Goal: Information Seeking & Learning: Understand process/instructions

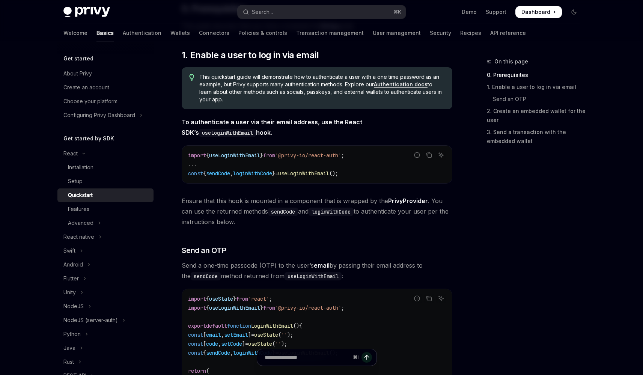
scroll to position [190, 0]
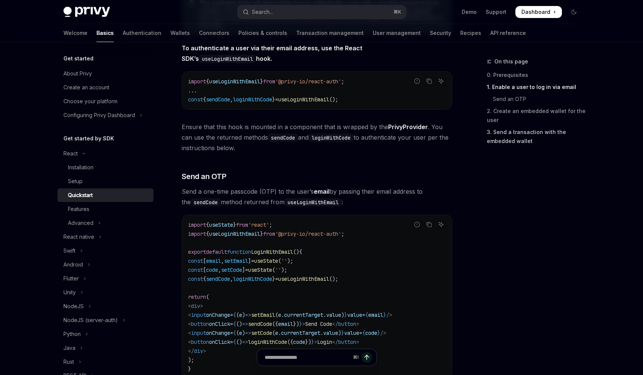
click at [506, 141] on link "3. Send a transaction with the embedded wallet" at bounding box center [536, 136] width 99 height 21
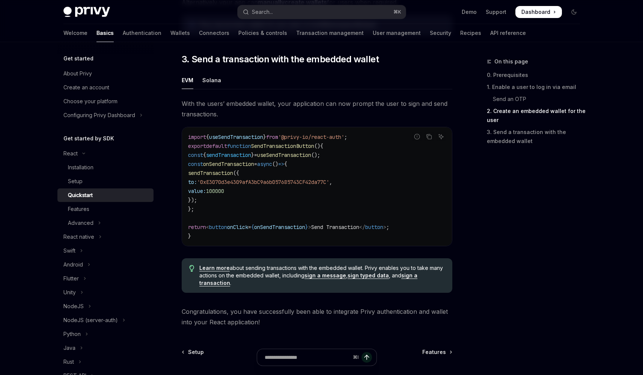
scroll to position [647, 0]
click at [109, 215] on link "Features" at bounding box center [105, 209] width 96 height 14
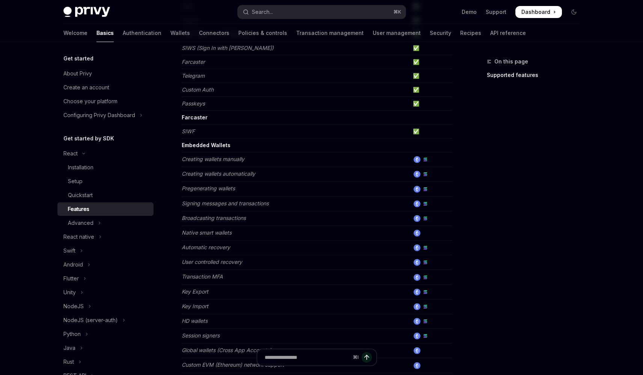
scroll to position [166, 0]
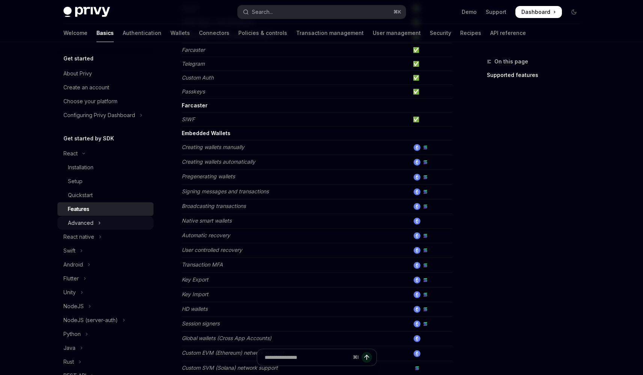
click at [128, 219] on button "Advanced" at bounding box center [105, 223] width 96 height 14
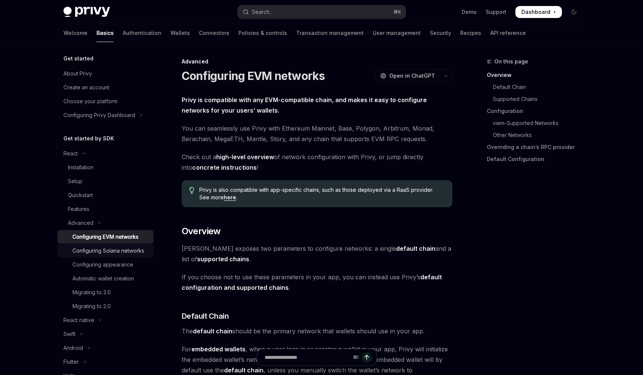
click at [128, 251] on div "Configuring Solana networks" at bounding box center [108, 250] width 72 height 9
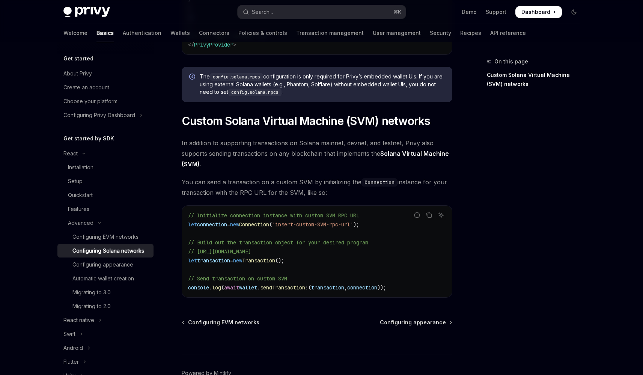
scroll to position [336, 0]
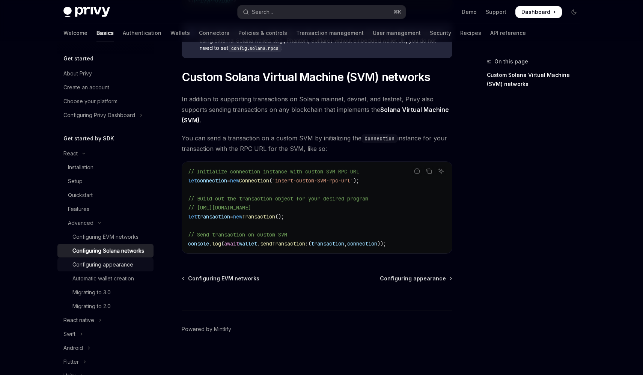
click at [133, 269] on div "Configuring appearance" at bounding box center [110, 264] width 77 height 9
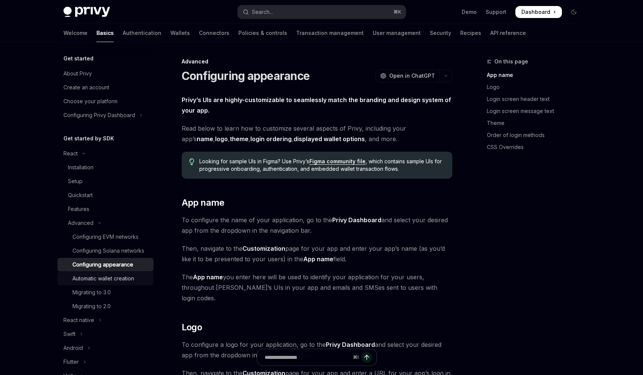
click at [134, 283] on div "Automatic wallet creation" at bounding box center [103, 278] width 62 height 9
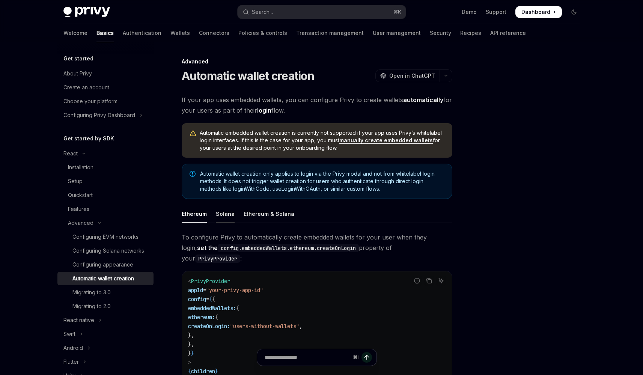
click at [225, 213] on div "Solana" at bounding box center [225, 214] width 19 height 18
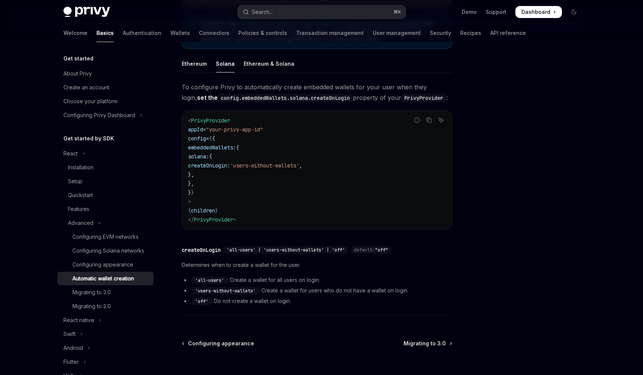
scroll to position [215, 0]
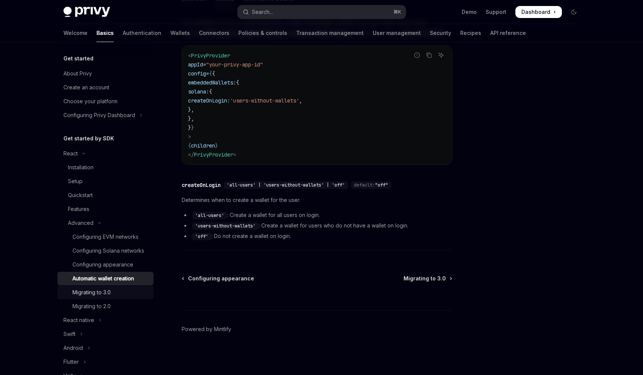
click at [111, 297] on div "Migrating to 3.0" at bounding box center [91, 292] width 38 height 9
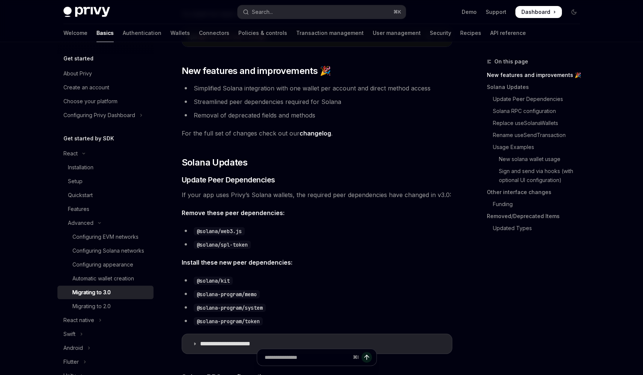
scroll to position [250, 0]
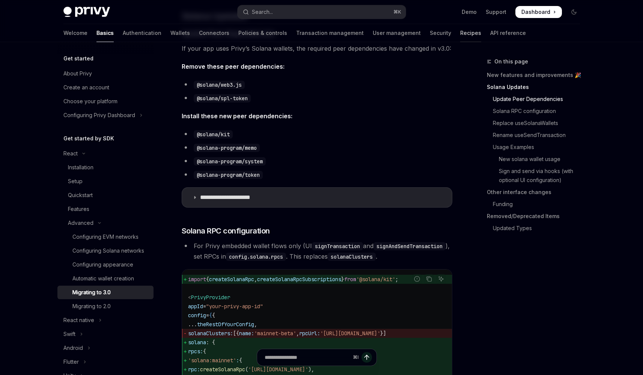
click at [460, 32] on link "Recipes" at bounding box center [470, 33] width 21 height 18
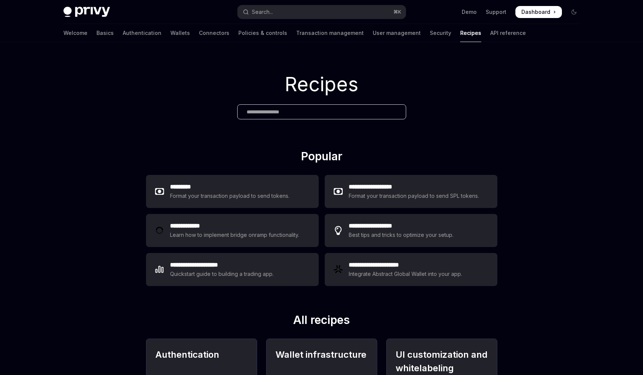
click at [405, 32] on div "Welcome Basics Authentication Wallets Connectors Policies & controls Transactio…" at bounding box center [294, 33] width 462 height 18
click at [430, 35] on link "Security" at bounding box center [440, 33] width 21 height 18
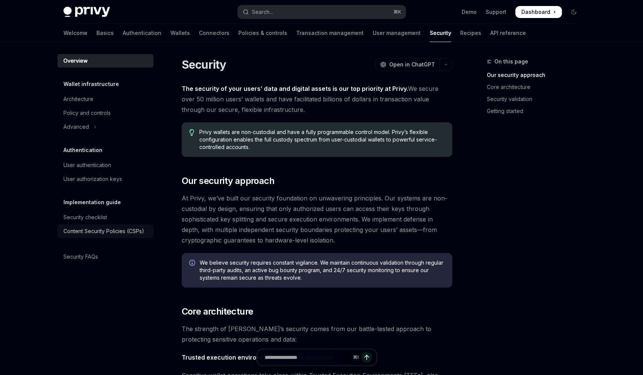
click at [142, 225] on link "Content Security Policies (CSPs)" at bounding box center [105, 231] width 96 height 14
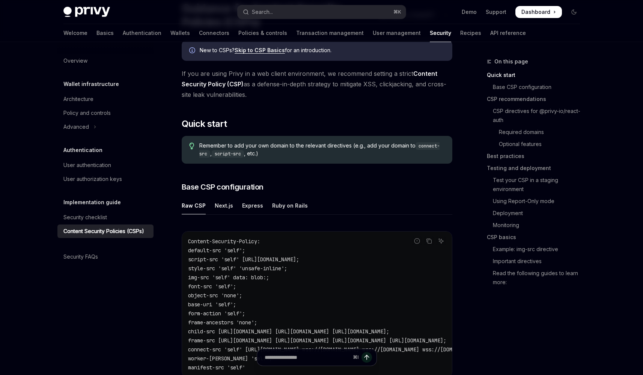
scroll to position [71, 0]
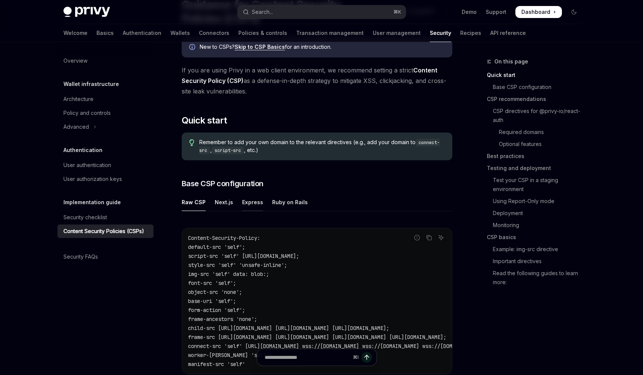
click at [251, 202] on div "Express" at bounding box center [252, 202] width 21 height 18
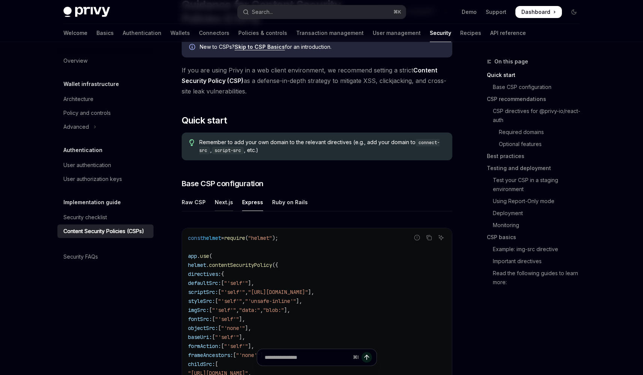
click at [229, 204] on div "Next.js" at bounding box center [224, 202] width 18 height 18
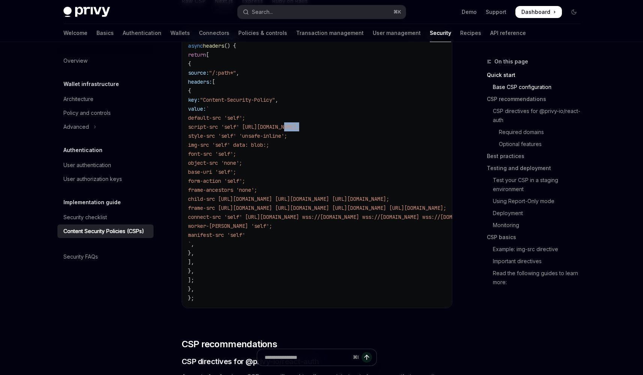
drag, startPoint x: 288, startPoint y: 128, endPoint x: 402, endPoint y: 128, distance: 114.0
click at [402, 128] on code "const nextConfig = { async headers () { return [ { source: "/:path*" , headers:…" at bounding box center [408, 167] width 441 height 270
copy span "[URL][DOMAIN_NAME];"
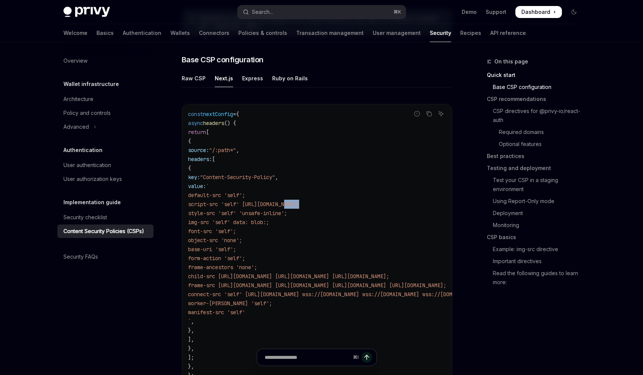
scroll to position [199, 0]
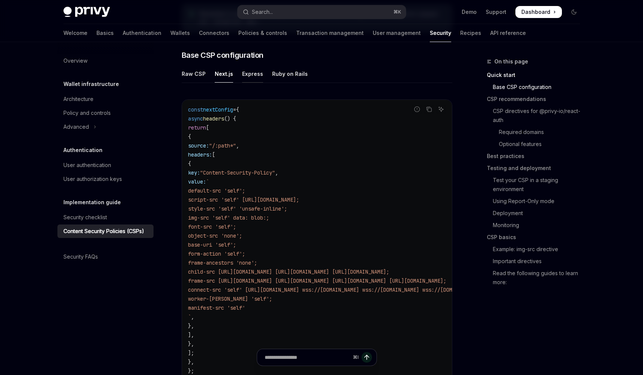
click at [257, 78] on div "Express" at bounding box center [252, 74] width 21 height 18
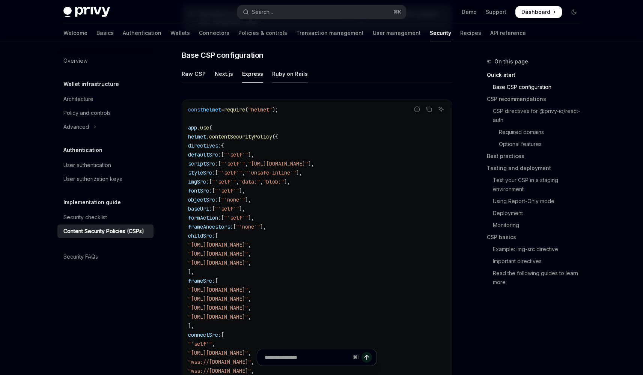
click at [284, 75] on div "Ruby on Rails" at bounding box center [290, 74] width 36 height 18
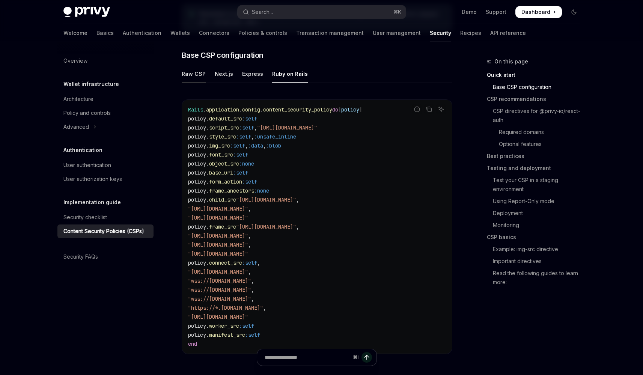
click at [194, 80] on div "Raw CSP" at bounding box center [194, 74] width 24 height 18
type textarea "*"
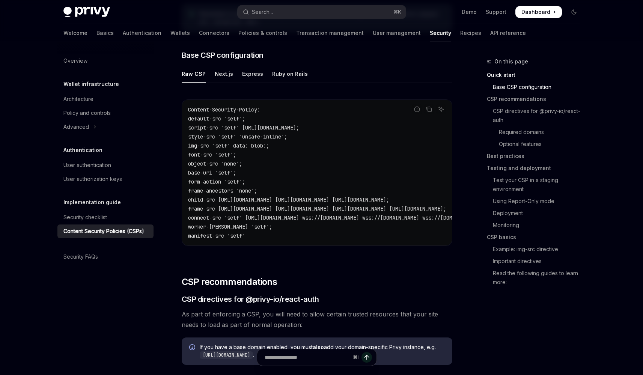
drag, startPoint x: 194, startPoint y: 129, endPoint x: 357, endPoint y: 128, distance: 163.9
click at [299, 128] on span "script-src 'self' [URL][DOMAIN_NAME];" at bounding box center [243, 127] width 111 height 7
copy span "script-src 'self' [URL][DOMAIN_NAME];"
drag, startPoint x: 299, startPoint y: 137, endPoint x: 195, endPoint y: 138, distance: 103.9
click at [195, 138] on code "Content-Security-Policy: default-src 'self'; script-src 'self' [URL][DOMAIN_NAM…" at bounding box center [408, 172] width 441 height 135
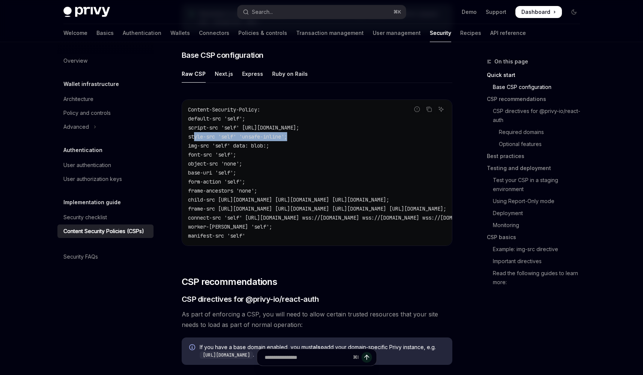
copy span "style-src 'self' 'unsafe-inline';"
drag, startPoint x: 285, startPoint y: 147, endPoint x: 194, endPoint y: 145, distance: 91.2
click at [194, 145] on code "Content-Security-Policy: default-src 'self'; script-src 'self' [URL][DOMAIN_NAM…" at bounding box center [408, 172] width 441 height 135
copy span "img-src 'self' data: blob:;"
drag, startPoint x: 194, startPoint y: 154, endPoint x: 249, endPoint y: 155, distance: 54.8
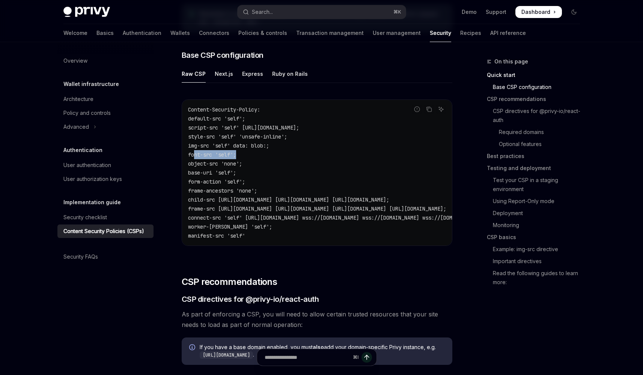
click at [249, 155] on code "Content-Security-Policy: default-src 'self'; script-src 'self' [URL][DOMAIN_NAM…" at bounding box center [408, 172] width 441 height 135
copy span "font-src 'self';"
drag, startPoint x: 194, startPoint y: 164, endPoint x: 254, endPoint y: 165, distance: 60.0
click at [254, 165] on code "Content-Security-Policy: default-src 'self'; script-src 'self' [URL][DOMAIN_NAM…" at bounding box center [408, 172] width 441 height 135
copy span "object-src 'none';"
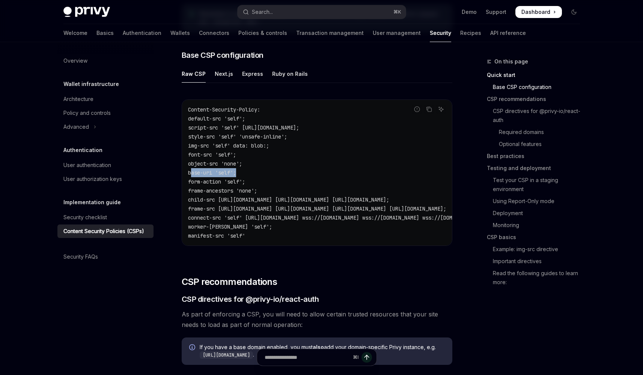
drag, startPoint x: 192, startPoint y: 174, endPoint x: 260, endPoint y: 173, distance: 67.5
click at [260, 173] on code "Content-Security-Policy: default-src 'self'; script-src 'self' [URL][DOMAIN_NAM…" at bounding box center [408, 172] width 441 height 135
copy span "base-uri 'self';"
drag, startPoint x: 194, startPoint y: 183, endPoint x: 257, endPoint y: 178, distance: 63.6
click at [257, 178] on code "Content-Security-Policy: default-src 'self'; script-src 'self' [URL][DOMAIN_NAM…" at bounding box center [408, 172] width 441 height 135
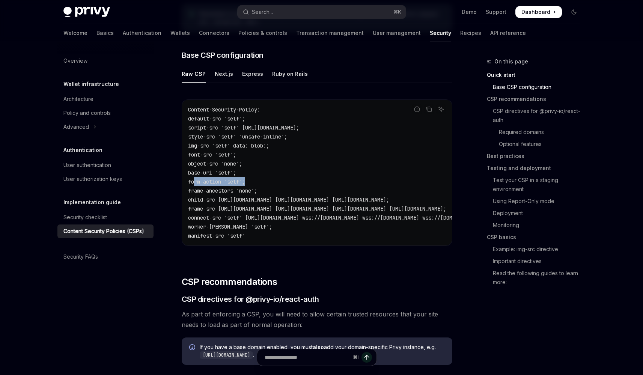
copy span "form-action 'self';"
drag, startPoint x: 194, startPoint y: 191, endPoint x: 269, endPoint y: 189, distance: 75.4
click at [269, 189] on code "Content-Security-Policy: default-src 'self'; script-src 'self' [URL][DOMAIN_NAM…" at bounding box center [408, 172] width 441 height 135
copy span "frame-ancestors 'none';"
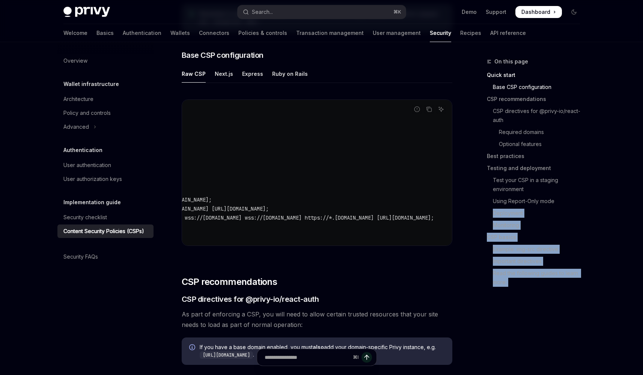
scroll to position [0, 369]
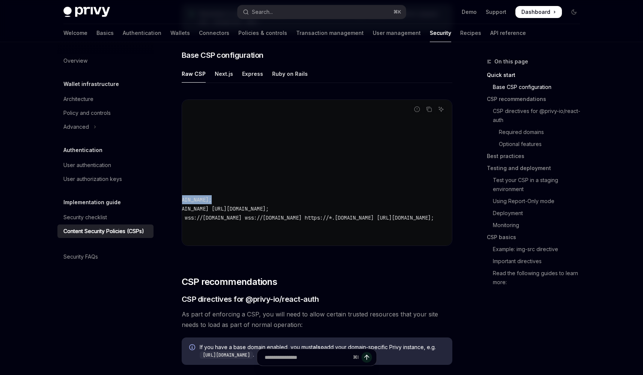
drag, startPoint x: 193, startPoint y: 202, endPoint x: 407, endPoint y: 195, distance: 213.9
click at [403, 195] on code "Content-Security-Policy: default-src 'self'; script-src 'self' [URL][DOMAIN_NAM…" at bounding box center [231, 172] width 441 height 135
copy span "child-src [URL][DOMAIN_NAME] [URL][DOMAIN_NAME] [URL][DOMAIN_NAME];"
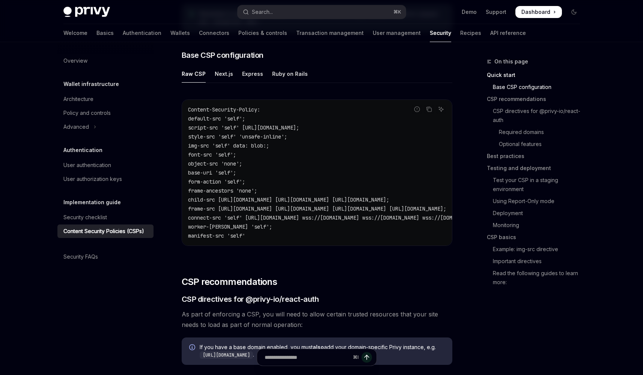
click at [313, 207] on span "frame-src [URL][DOMAIN_NAME] [URL][DOMAIN_NAME] [URL][DOMAIN_NAME] [URL][DOMAIN…" at bounding box center [317, 208] width 258 height 7
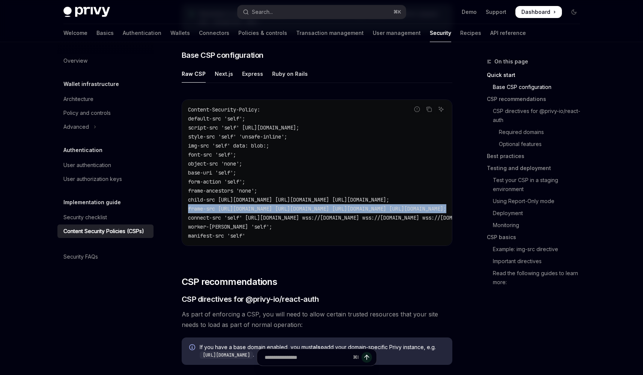
click at [313, 207] on span "frame-src [URL][DOMAIN_NAME] [URL][DOMAIN_NAME] [URL][DOMAIN_NAME] [URL][DOMAIN…" at bounding box center [317, 208] width 258 height 7
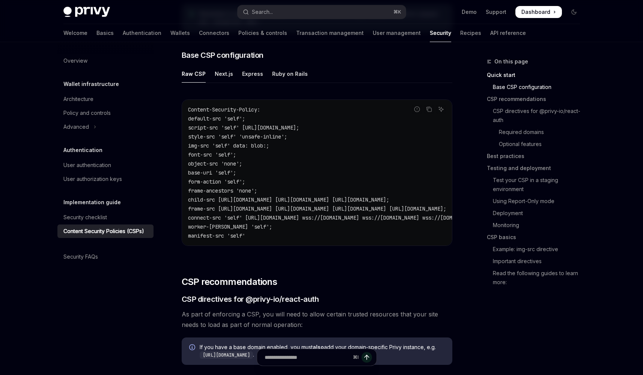
click at [216, 216] on span "connect-src 'self' [URL][DOMAIN_NAME] wss://[DOMAIN_NAME] wss://[DOMAIN_NAME] w…" at bounding box center [399, 217] width 423 height 7
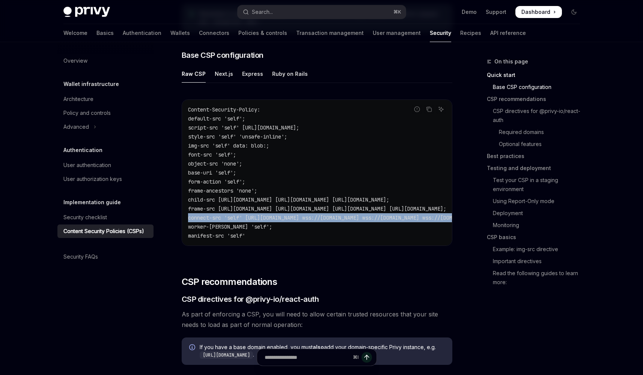
click at [216, 216] on span "connect-src 'self' [URL][DOMAIN_NAME] wss://[DOMAIN_NAME] wss://[DOMAIN_NAME] w…" at bounding box center [399, 217] width 423 height 7
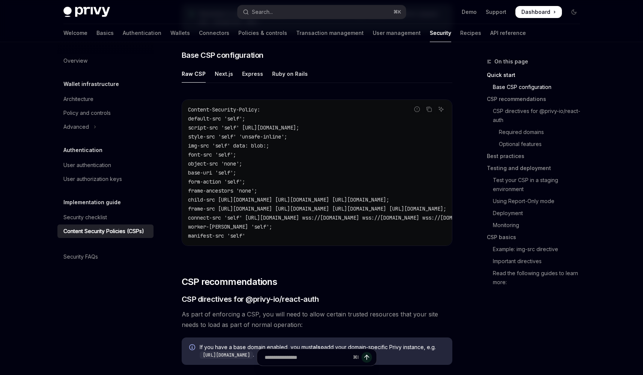
click at [234, 225] on span "worker-[PERSON_NAME] 'self';" at bounding box center [230, 226] width 84 height 7
click at [233, 238] on span "manifest-src 'self'" at bounding box center [216, 235] width 57 height 7
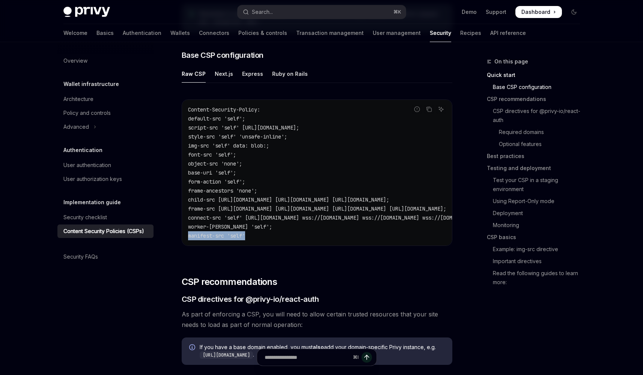
click at [233, 238] on span "manifest-src 'self'" at bounding box center [216, 235] width 57 height 7
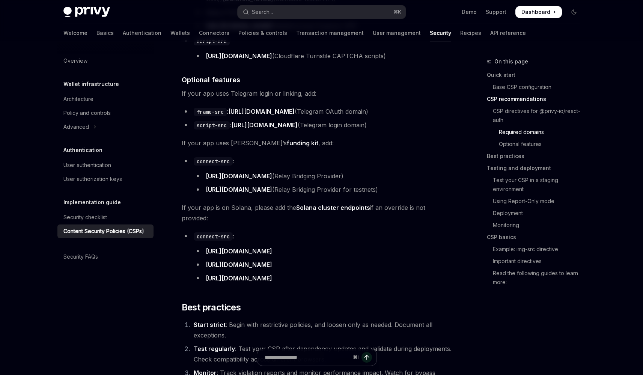
scroll to position [784, 0]
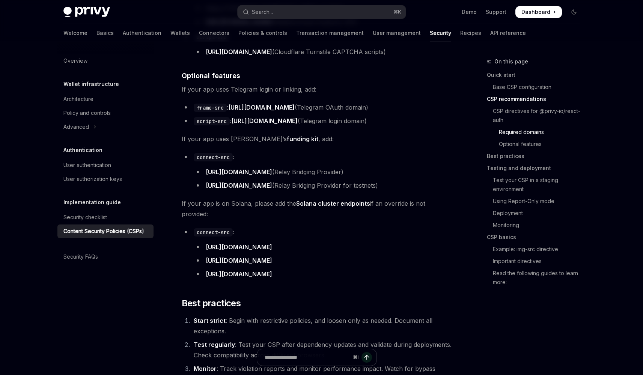
drag, startPoint x: 325, startPoint y: 241, endPoint x: 206, endPoint y: 241, distance: 119.3
click at [206, 242] on li "[URL][DOMAIN_NAME]" at bounding box center [323, 247] width 258 height 11
drag, startPoint x: 294, startPoint y: 257, endPoint x: 207, endPoint y: 257, distance: 87.4
click at [207, 257] on li "[URL][DOMAIN_NAME]" at bounding box center [323, 260] width 258 height 11
drag, startPoint x: 302, startPoint y: 267, endPoint x: 206, endPoint y: 270, distance: 96.8
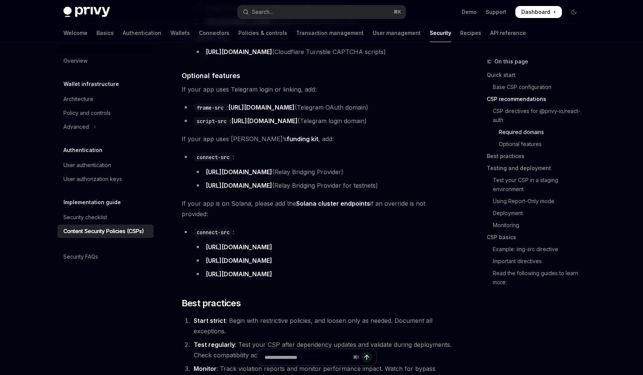
click at [206, 270] on li "[URL][DOMAIN_NAME]" at bounding box center [323, 274] width 258 height 11
